Goal: Browse casually: Explore the website without a specific task or goal

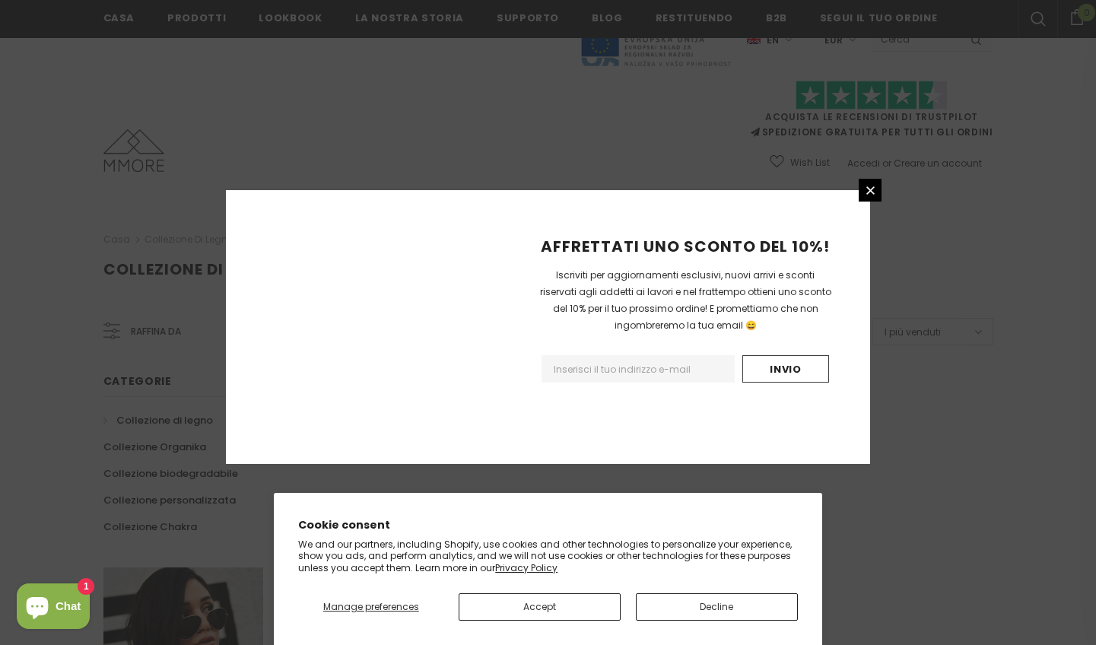
scroll to position [914, 0]
